Goal: Communication & Community: Answer question/provide support

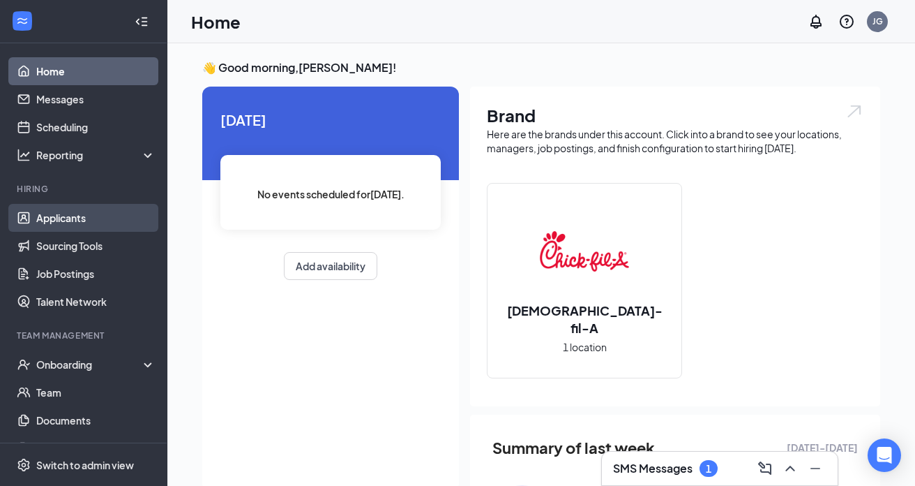
click at [68, 222] on link "Applicants" at bounding box center [95, 218] width 119 height 28
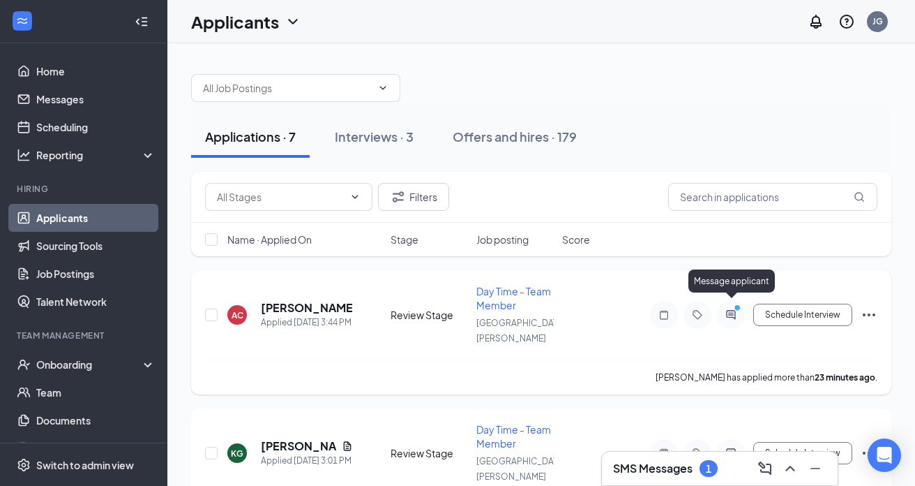
click at [732, 309] on icon "ActiveChat" at bounding box center [731, 314] width 17 height 11
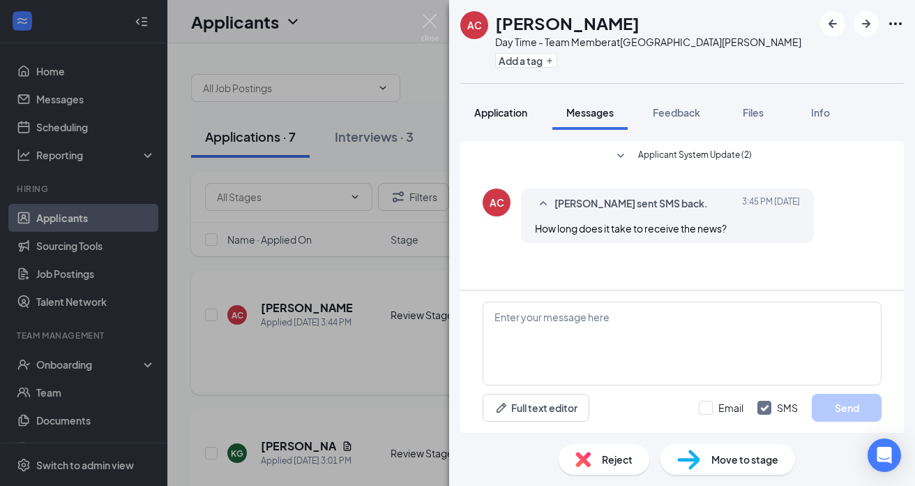
click at [492, 114] on span "Application" at bounding box center [500, 112] width 53 height 13
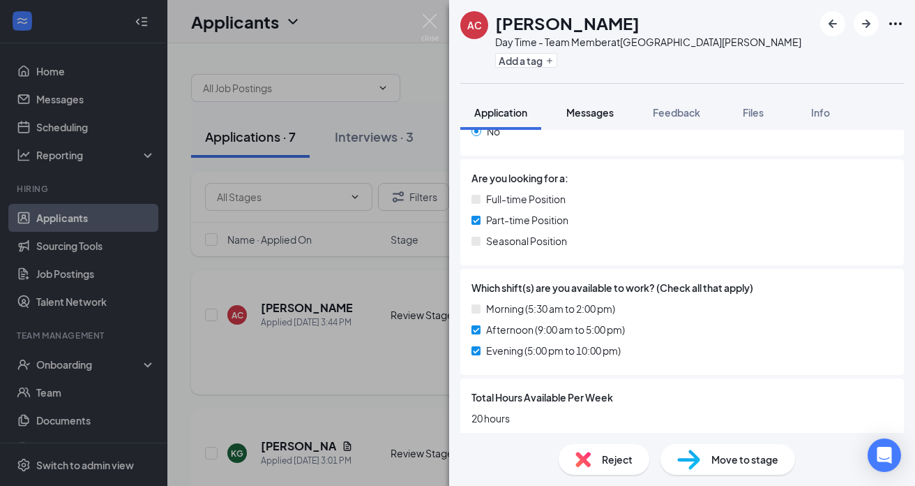
scroll to position [642, 0]
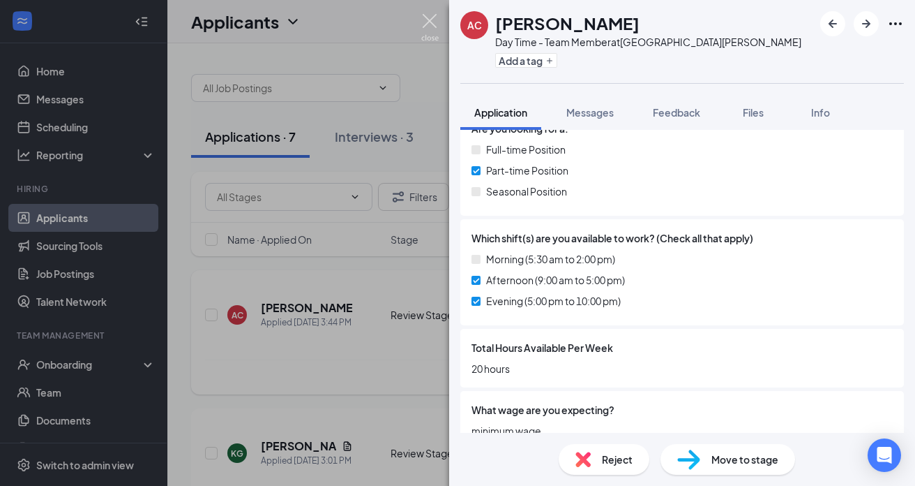
click at [428, 21] on img at bounding box center [429, 27] width 17 height 27
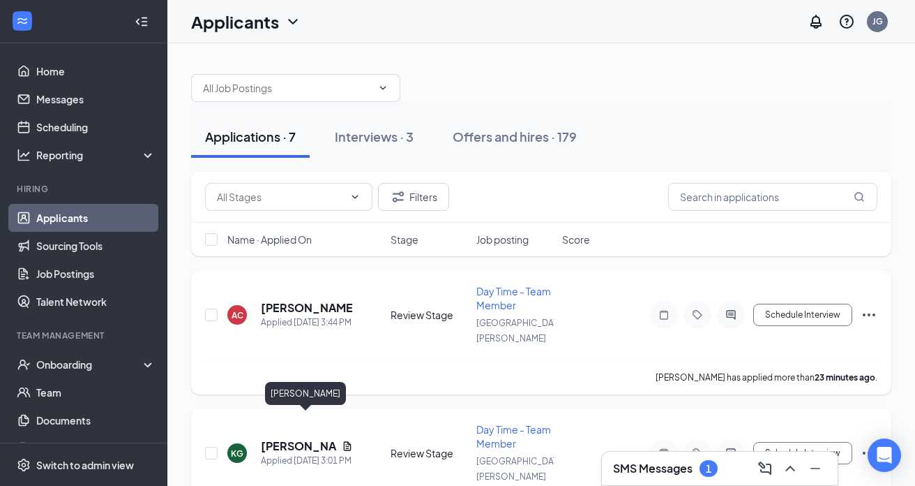
click at [317, 438] on h5 "[PERSON_NAME]" at bounding box center [298, 445] width 75 height 15
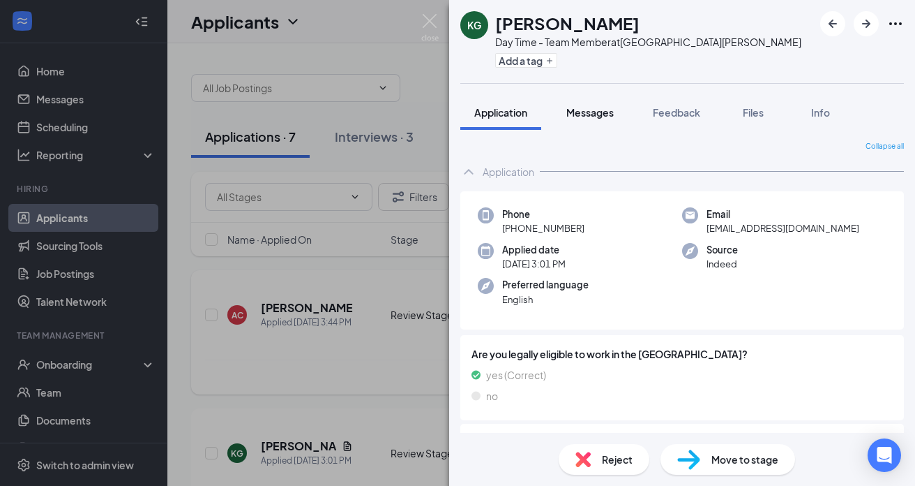
click at [593, 112] on span "Messages" at bounding box center [589, 112] width 47 height 13
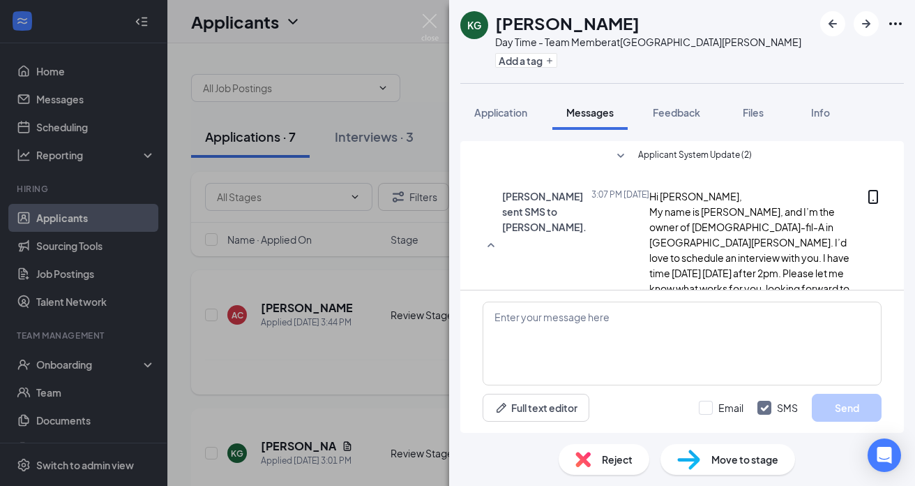
scroll to position [58, 0]
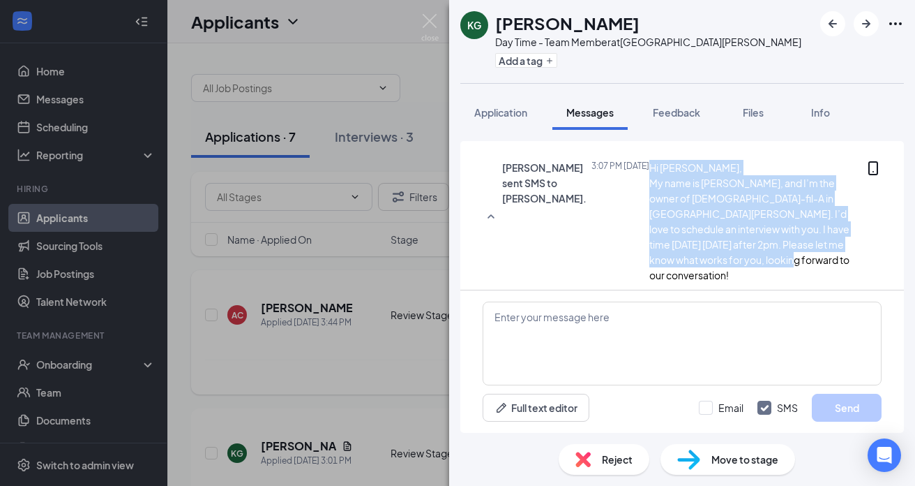
drag, startPoint x: 564, startPoint y: 183, endPoint x: 645, endPoint y: 264, distance: 114.4
click at [650, 264] on div "Hi [PERSON_NAME], My name is [PERSON_NAME], and I’m the owner of [DEMOGRAPHIC_D…" at bounding box center [758, 221] width 216 height 123
copy span "Hi [PERSON_NAME], My name is [PERSON_NAME], and I’m the owner of [DEMOGRAPHIC_D…"
click at [432, 20] on img at bounding box center [429, 27] width 17 height 27
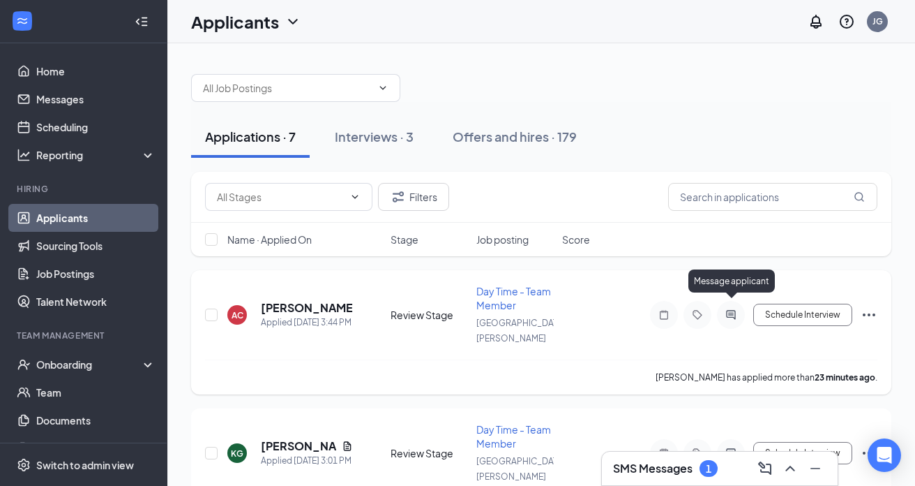
click at [735, 310] on icon "ActiveChat" at bounding box center [730, 314] width 9 height 9
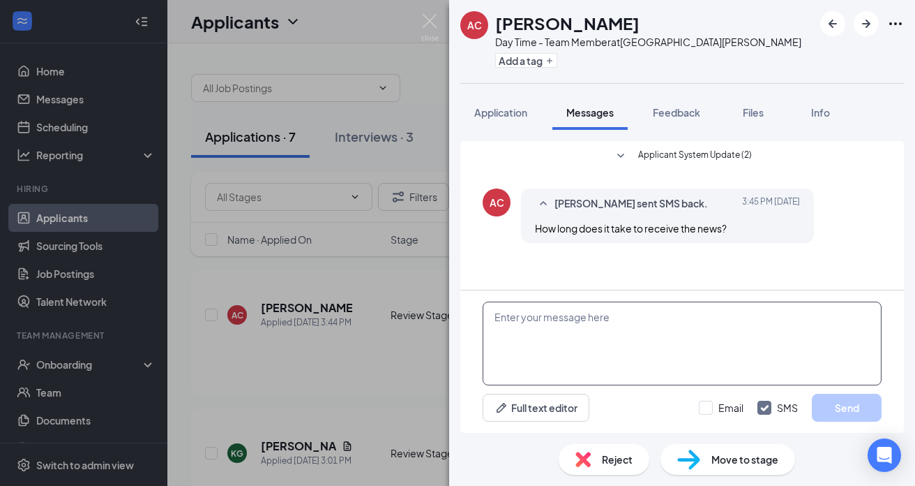
click at [608, 317] on textarea at bounding box center [682, 343] width 399 height 84
paste textarea "Hi [PERSON_NAME], My name is [PERSON_NAME], and I’m the owner of [DEMOGRAPHIC_D…"
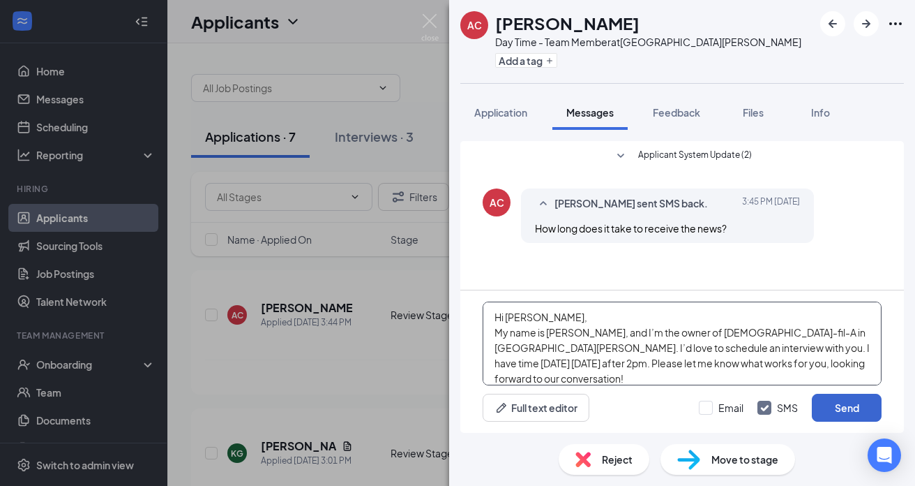
type textarea "Hi [PERSON_NAME], My name is [PERSON_NAME], and I’m the owner of [DEMOGRAPHIC_D…"
click at [839, 410] on button "Send" at bounding box center [847, 407] width 70 height 28
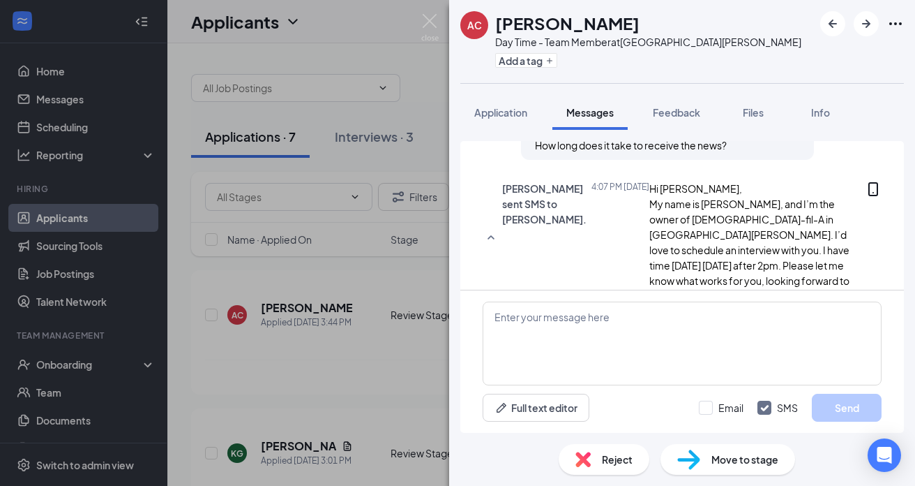
scroll to position [133, 0]
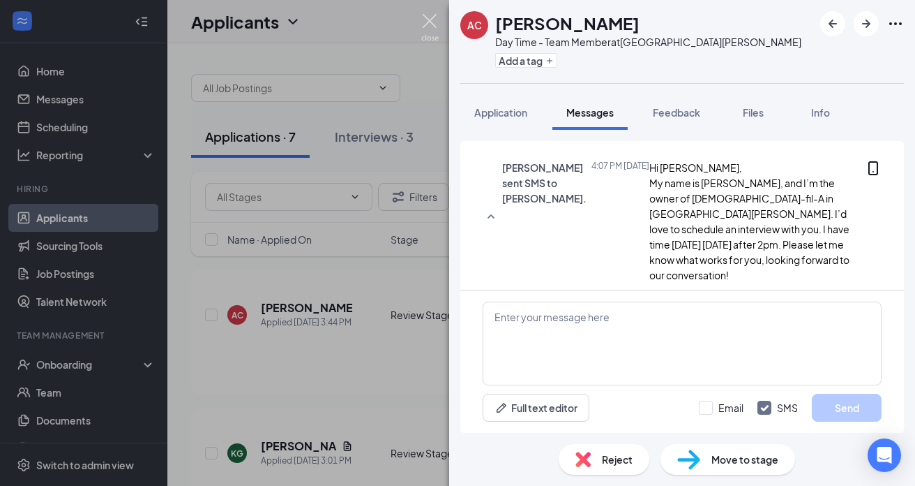
click at [430, 15] on img at bounding box center [429, 27] width 17 height 27
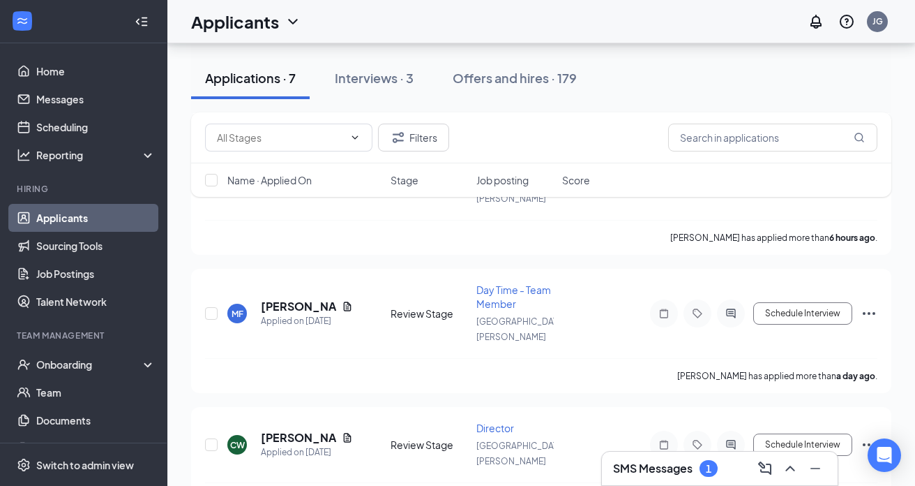
scroll to position [421, 0]
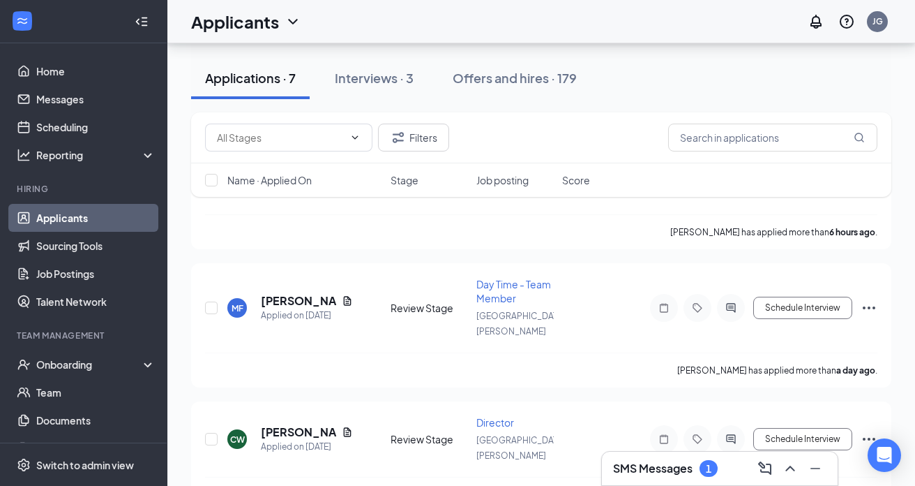
click at [660, 467] on h3 "SMS Messages" at bounding box center [653, 467] width 80 height 15
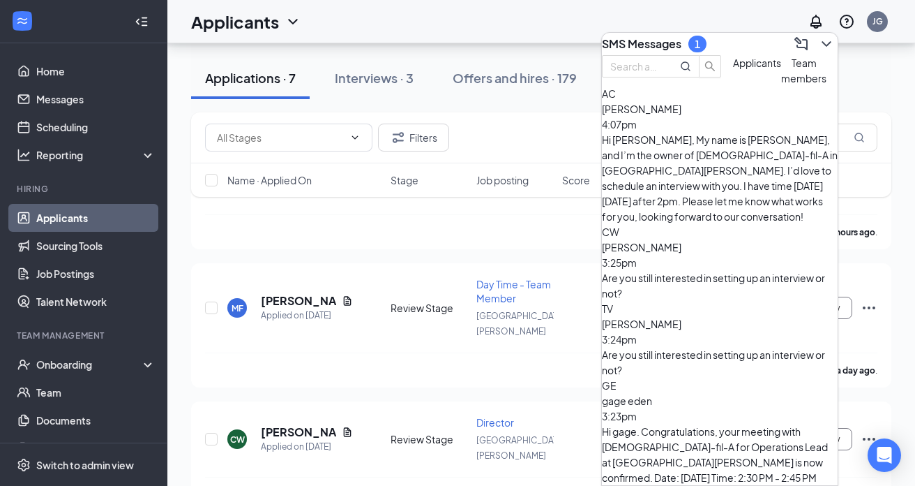
click at [781, 84] on span "Team members" at bounding box center [803, 71] width 45 height 28
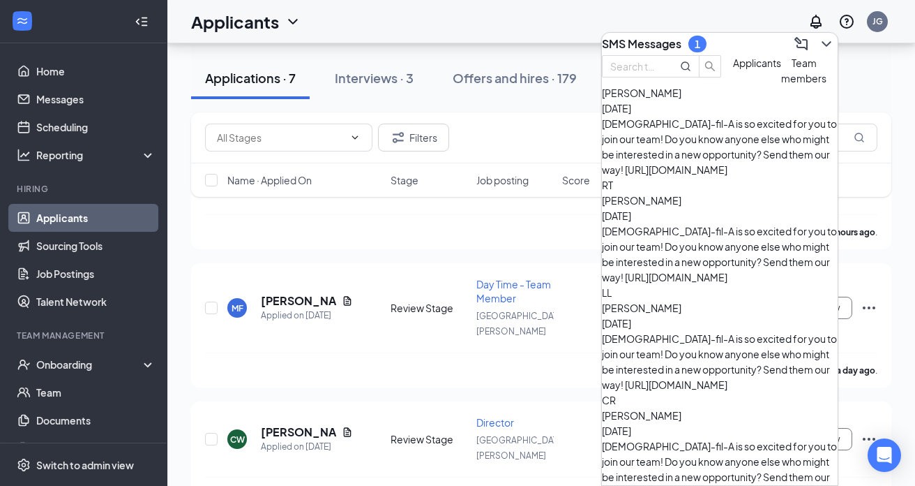
scroll to position [0, 0]
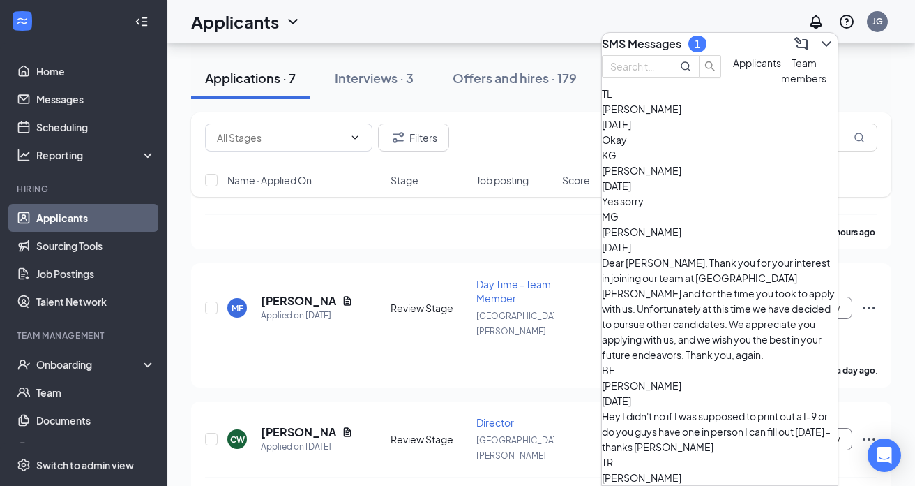
click at [733, 69] on span "Applicants" at bounding box center [757, 63] width 48 height 13
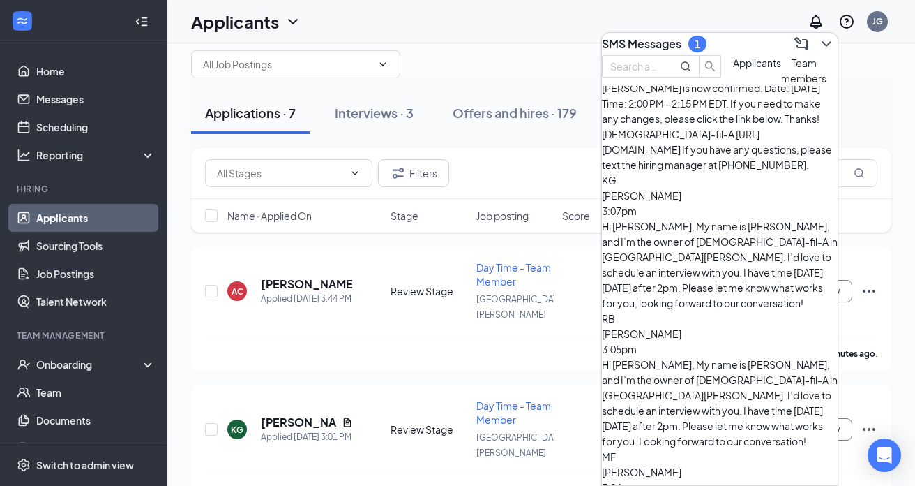
scroll to position [549, 0]
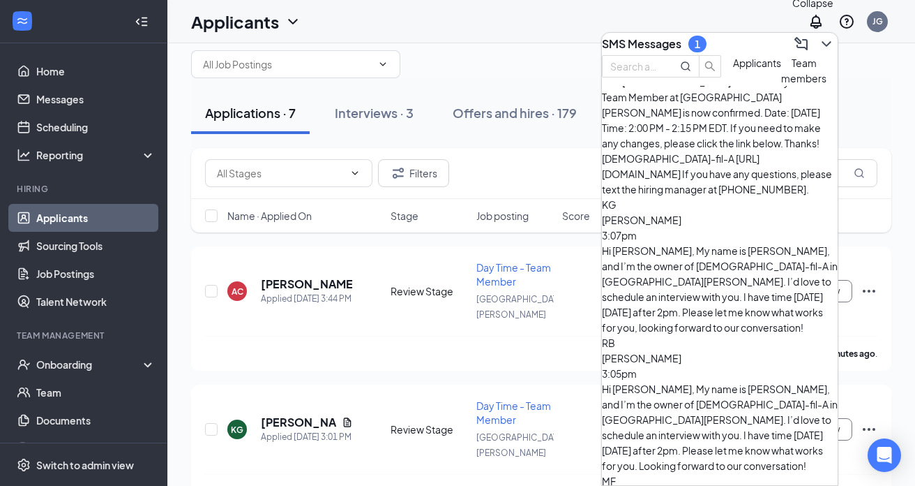
click at [818, 43] on icon "ChevronDown" at bounding box center [826, 44] width 17 height 17
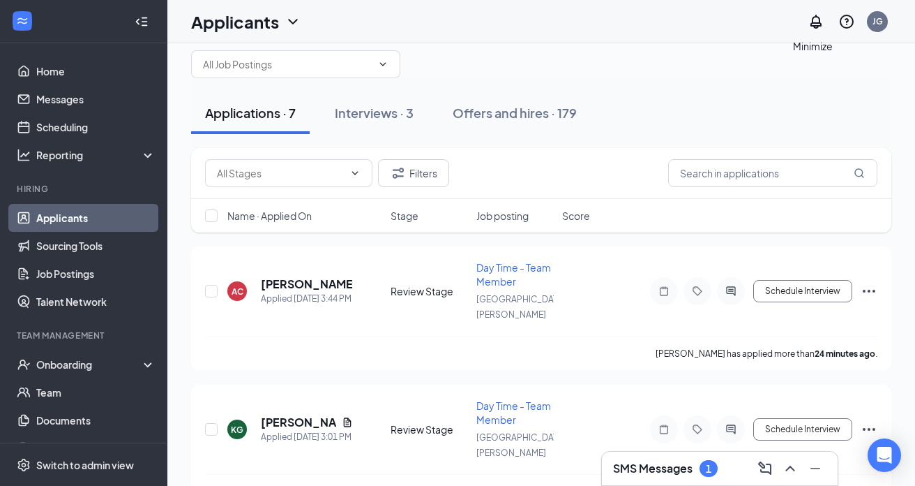
scroll to position [0, 0]
click at [647, 467] on h3 "SMS Messages" at bounding box center [653, 467] width 80 height 15
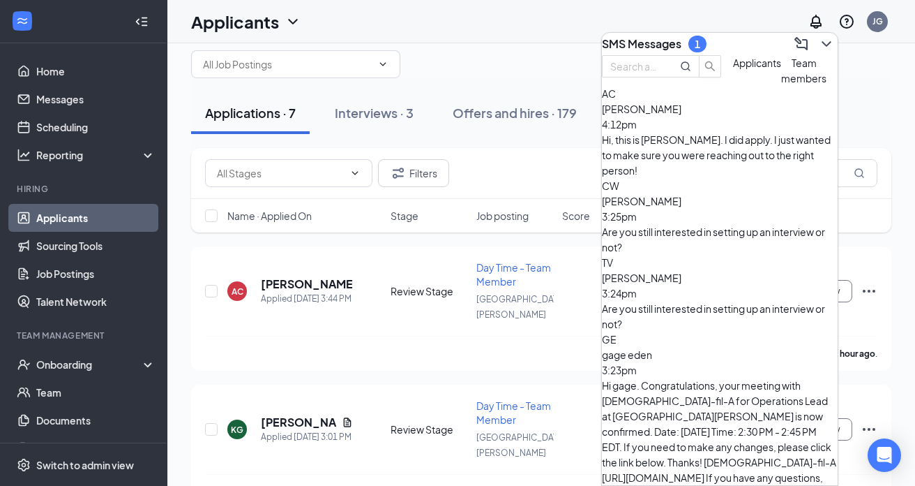
click at [720, 168] on div "Hi, this is [PERSON_NAME]. I did apply. I just wanted to make sure you were rea…" at bounding box center [720, 155] width 236 height 46
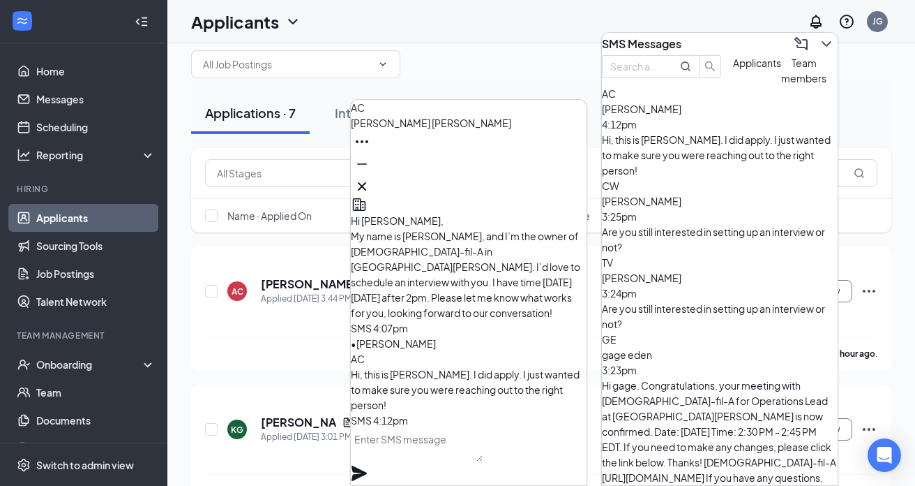
click at [435, 458] on textarea at bounding box center [417, 444] width 132 height 33
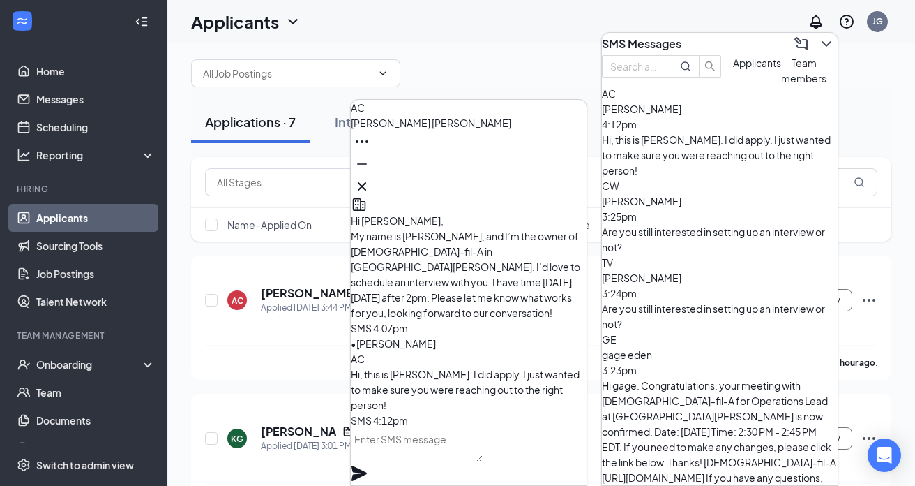
scroll to position [-81, 0]
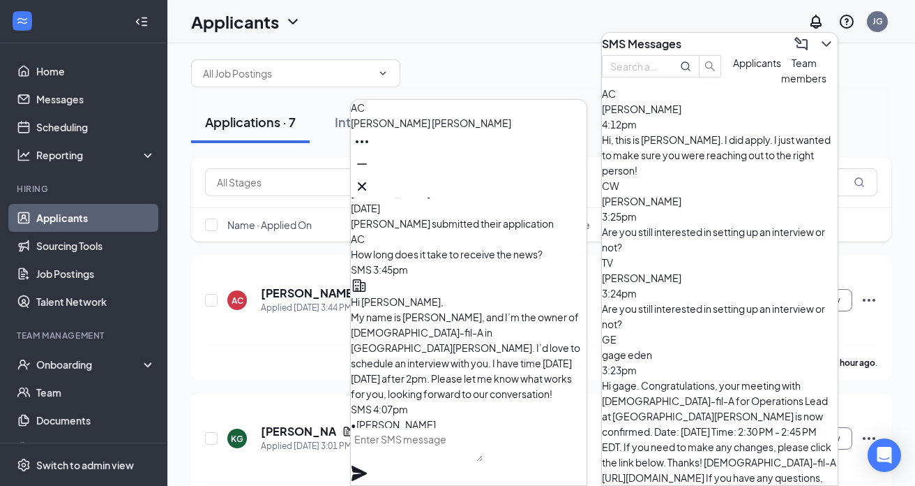
click at [456, 461] on textarea at bounding box center [417, 444] width 132 height 33
type textarea "Your good! Can you come to the store for an interview sometime [DATE] after 2pm?"
click at [367, 465] on icon "Plane" at bounding box center [359, 472] width 15 height 15
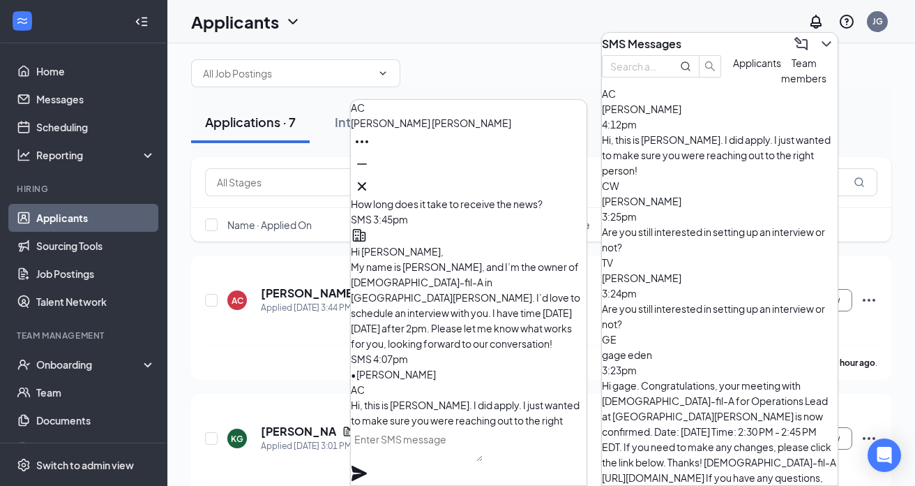
scroll to position [0, 0]
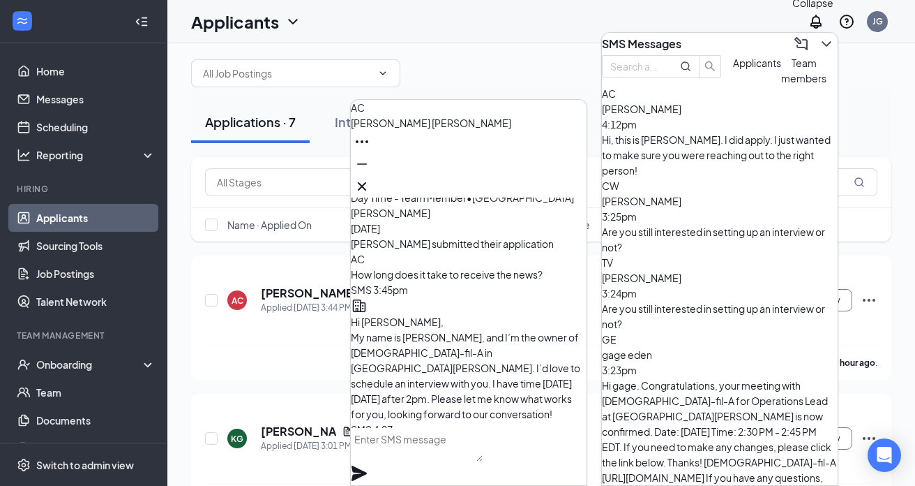
click at [818, 42] on icon "ChevronDown" at bounding box center [826, 44] width 17 height 17
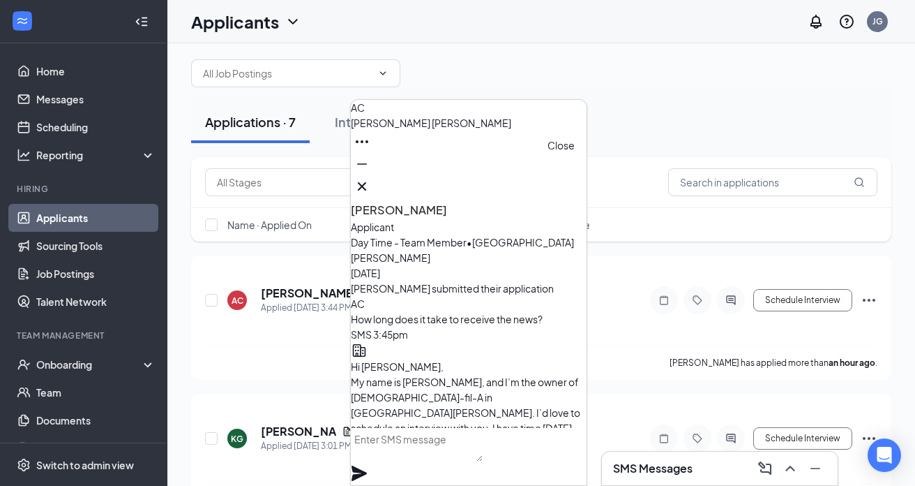
click at [370, 180] on icon "Cross" at bounding box center [362, 186] width 17 height 17
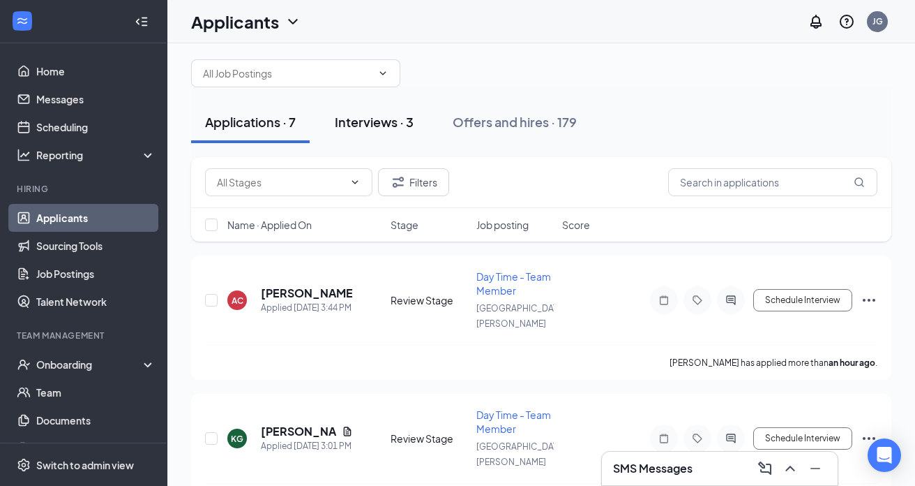
click at [377, 123] on div "Interviews · 3" at bounding box center [374, 121] width 79 height 17
